Goal: Information Seeking & Learning: Compare options

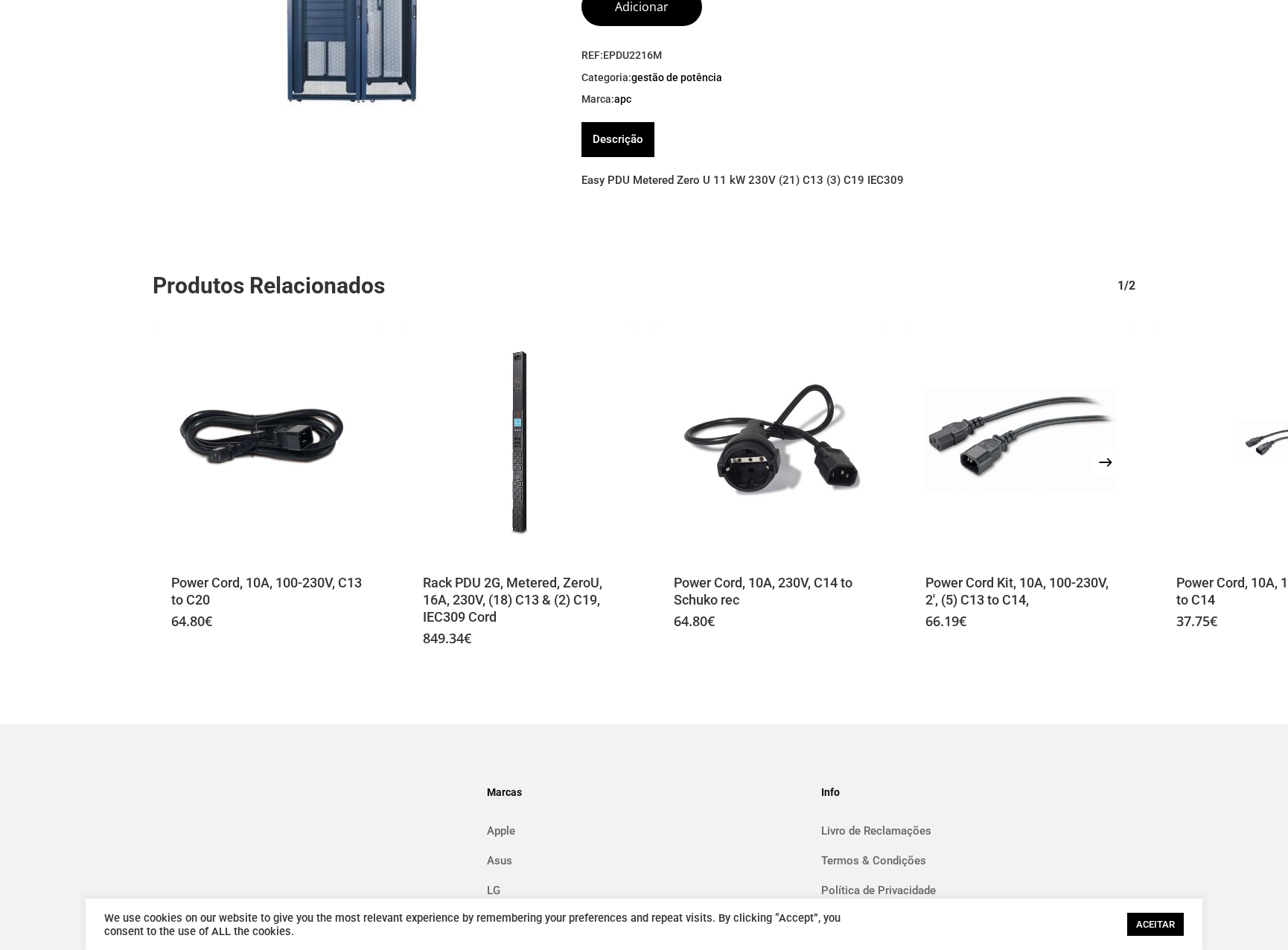
scroll to position [348, 0]
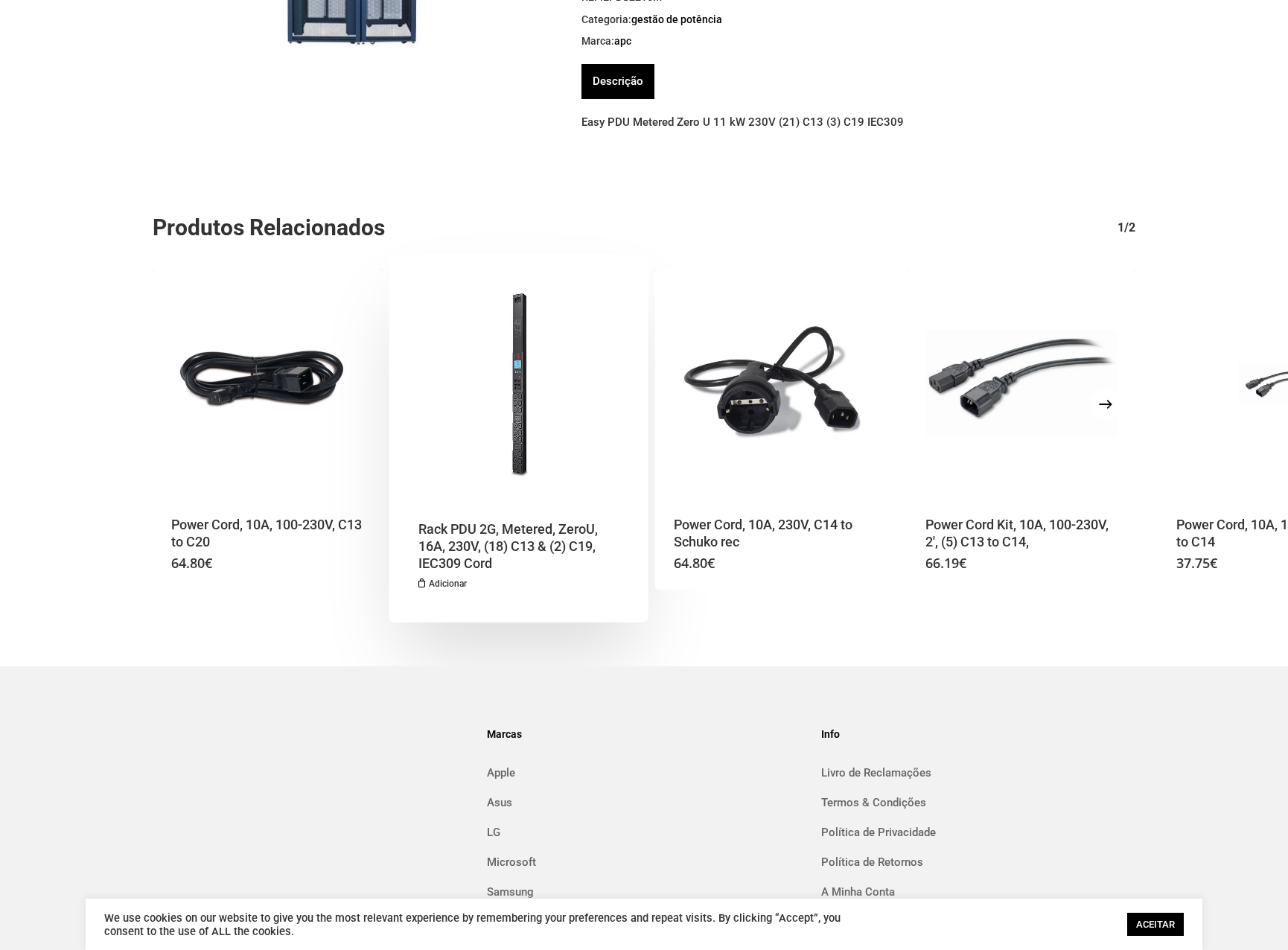
click at [487, 534] on h2 "Rack PDU 2G, Metered, ZeroU, 16A, 230V, (18) C13 & (2) C19, IEC309 Cord" at bounding box center [514, 547] width 192 height 53
